Goal: Task Accomplishment & Management: Manage account settings

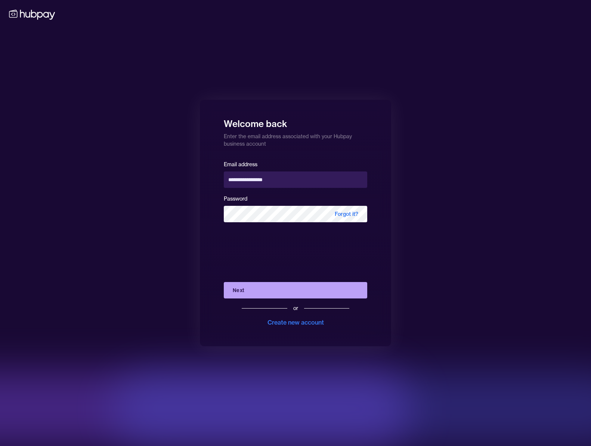
click at [267, 291] on button "Next" at bounding box center [295, 290] width 143 height 16
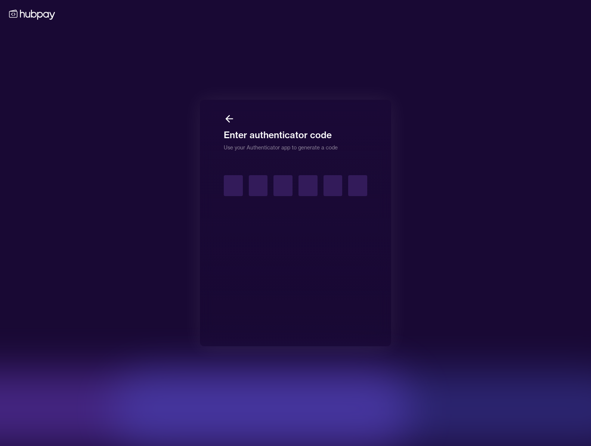
type input "*"
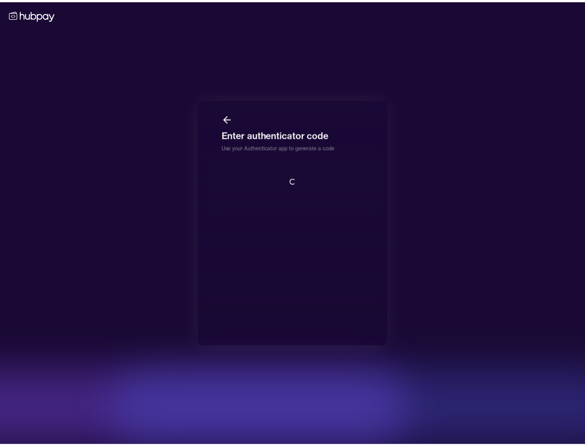
scroll to position [1, 0]
